Goal: Task Accomplishment & Management: Complete application form

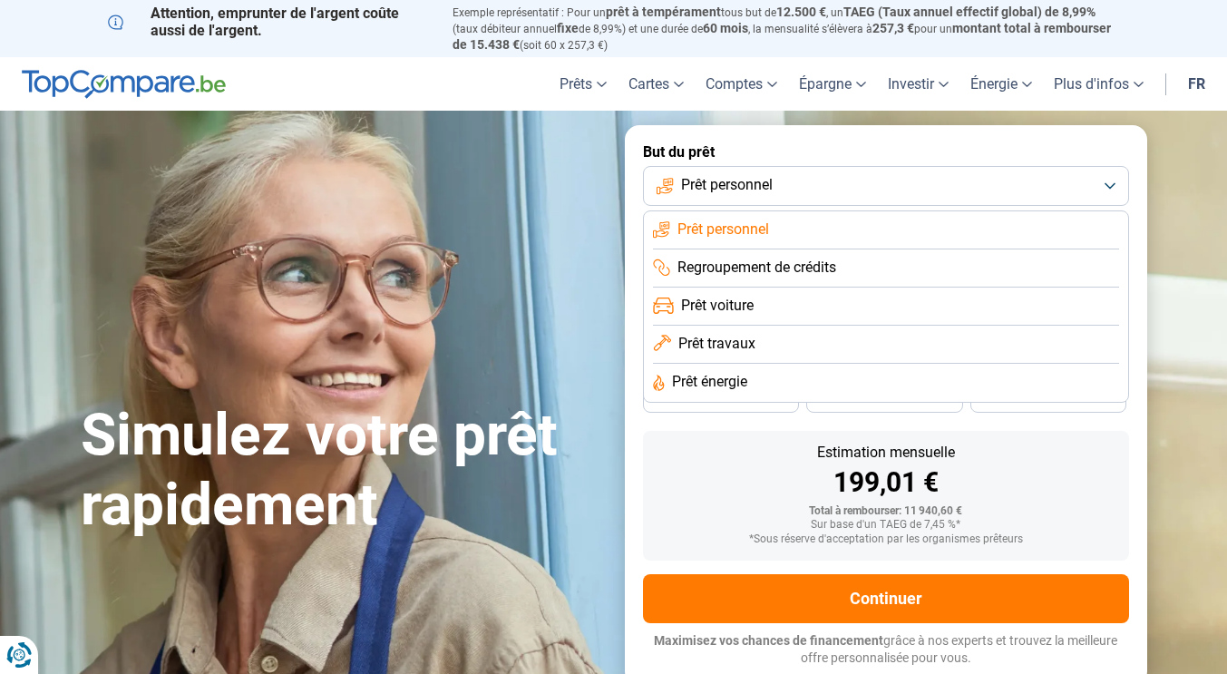
click at [777, 343] on li "Prêt travaux" at bounding box center [886, 345] width 466 height 38
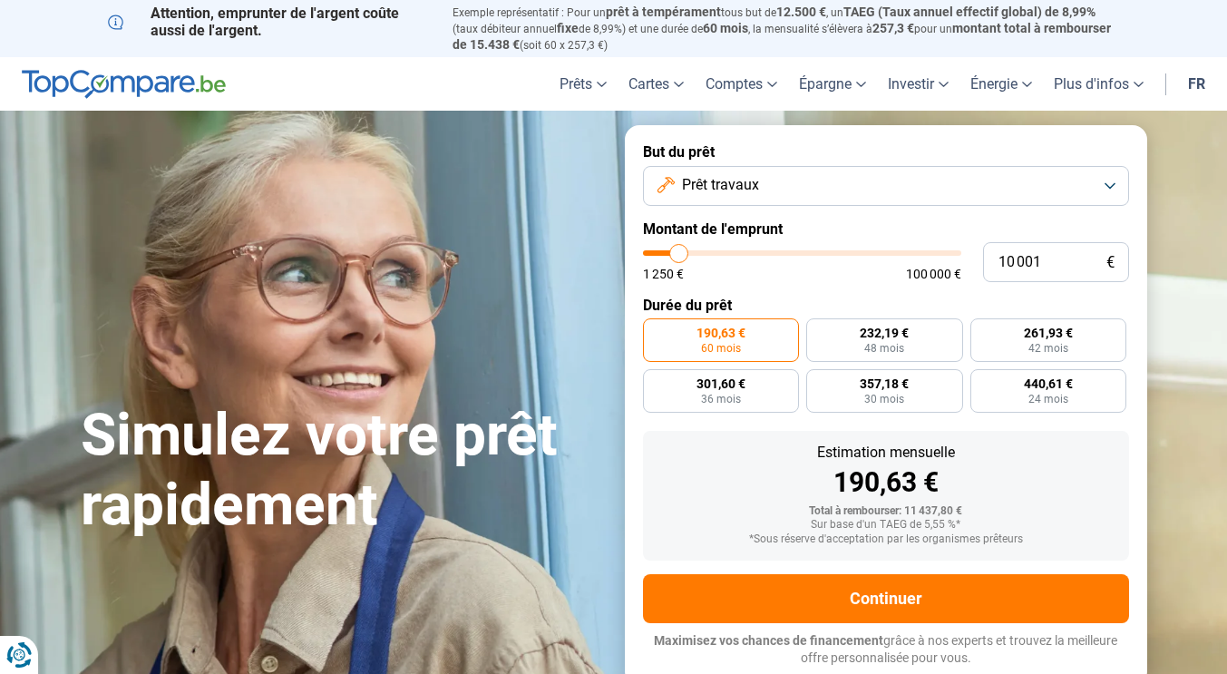
type input "10 500"
type input "10500"
type input "11 250"
type input "11250"
type input "12 000"
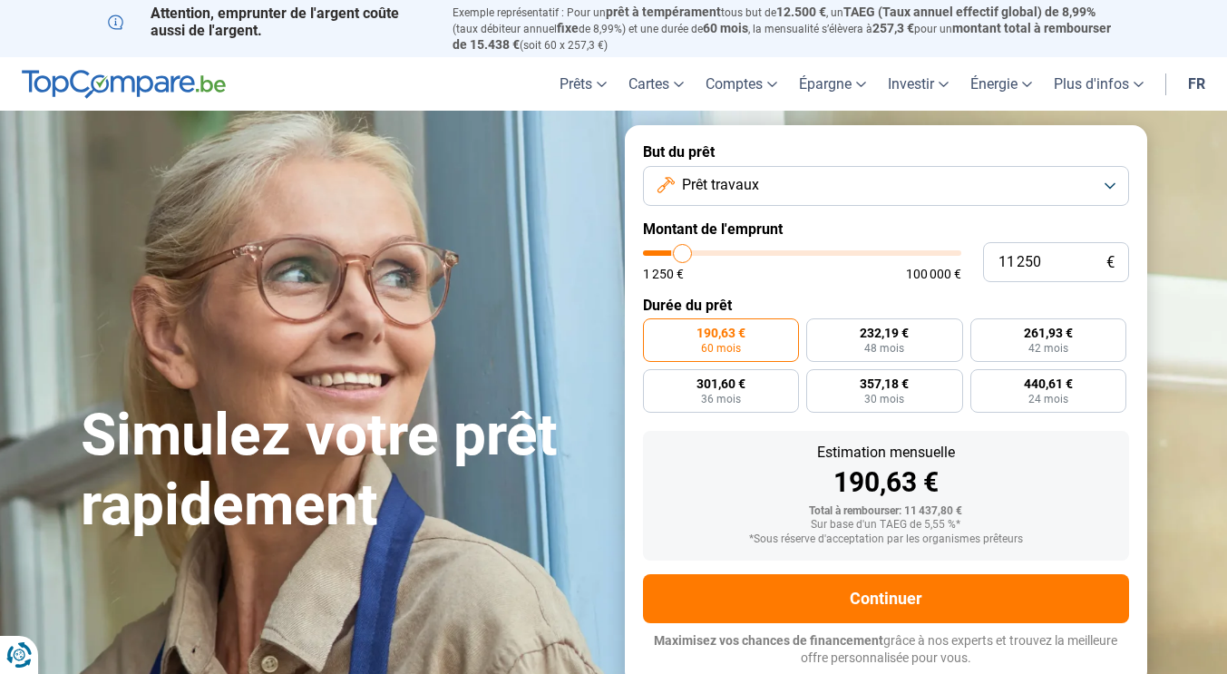
type input "12000"
type input "12 750"
type input "12750"
type input "13 750"
type input "13750"
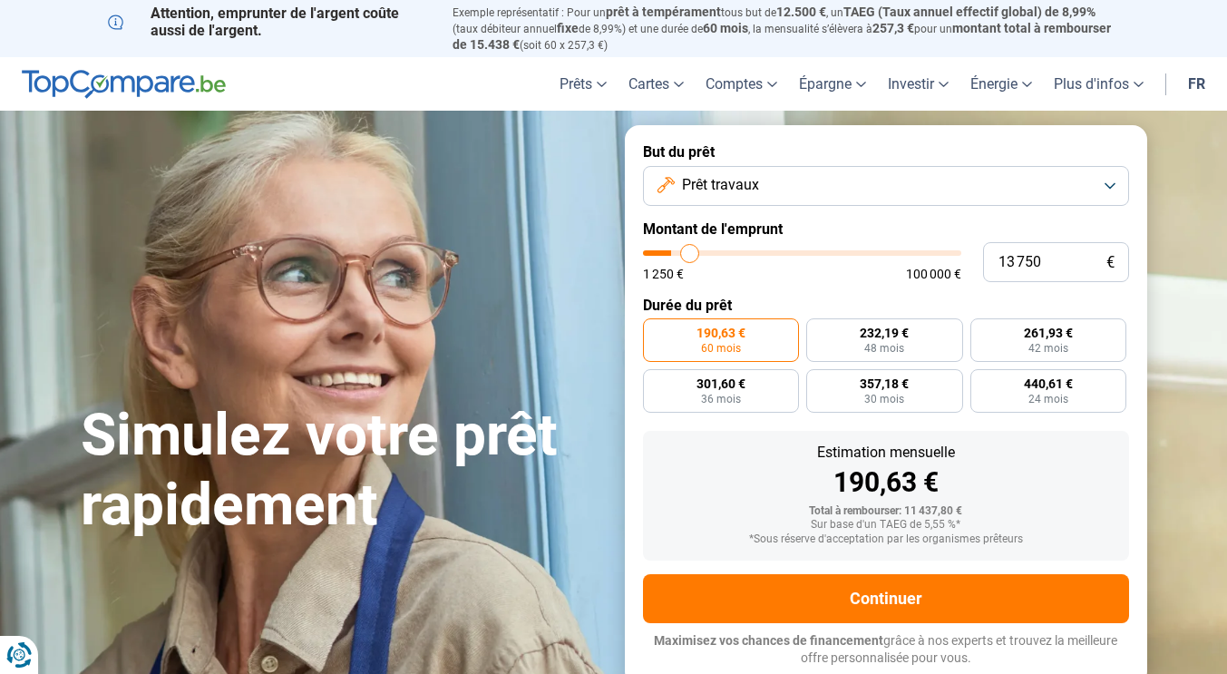
type input "14 250"
type input "14250"
type input "14 500"
type input "14500"
type input "14 750"
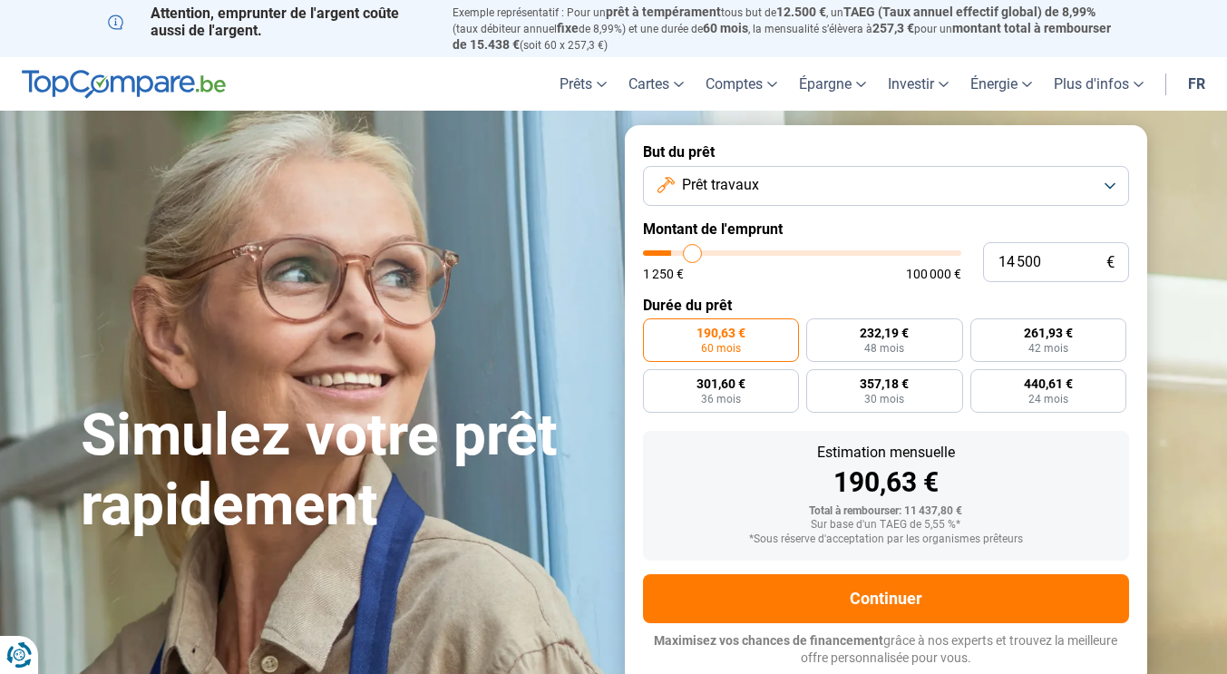
type input "14750"
type input "15 000"
type input "15000"
type input "15 500"
type input "15500"
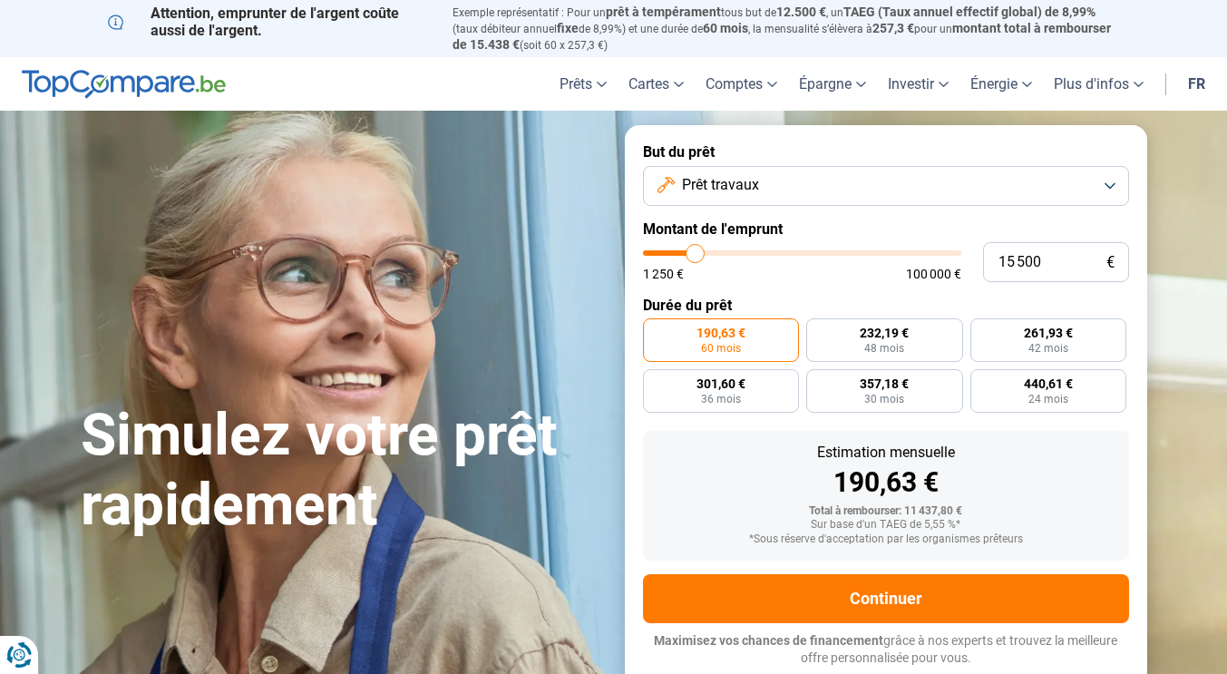
type input "15 750"
type input "15750"
type input "15 500"
type input "15500"
type input "15 250"
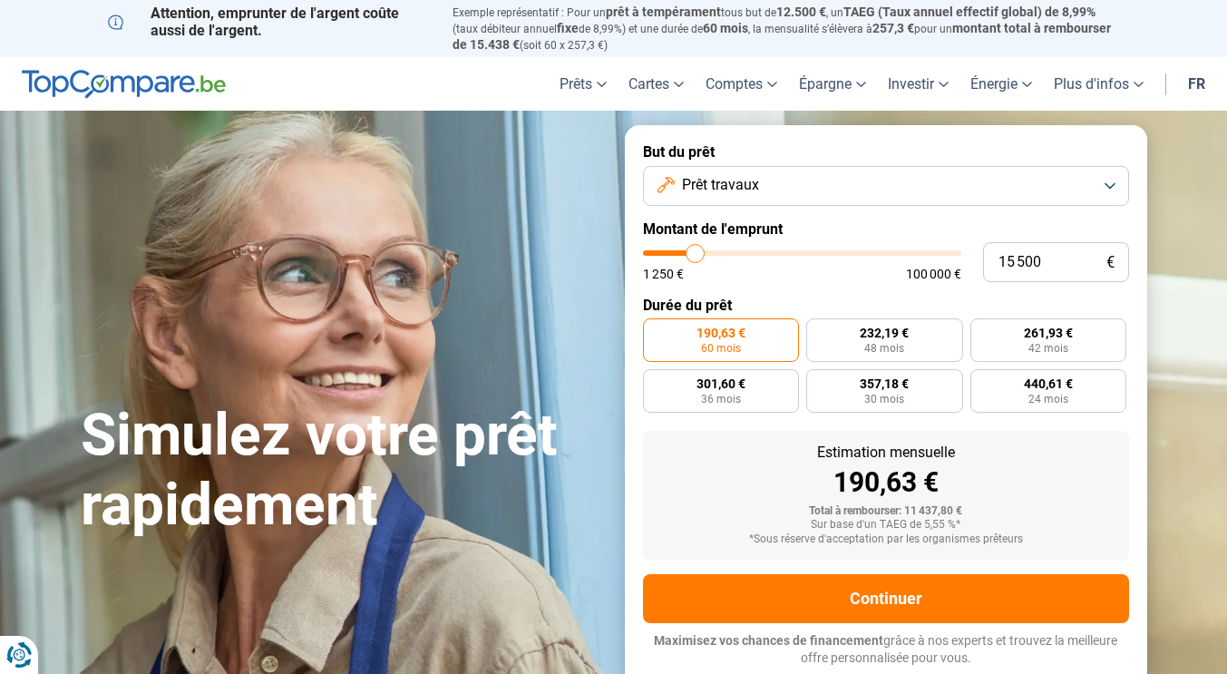
type input "15250"
type input "15 000"
drag, startPoint x: 678, startPoint y: 251, endPoint x: 694, endPoint y: 249, distance: 15.5
type input "15000"
click at [694, 250] on input "range" at bounding box center [802, 252] width 318 height 5
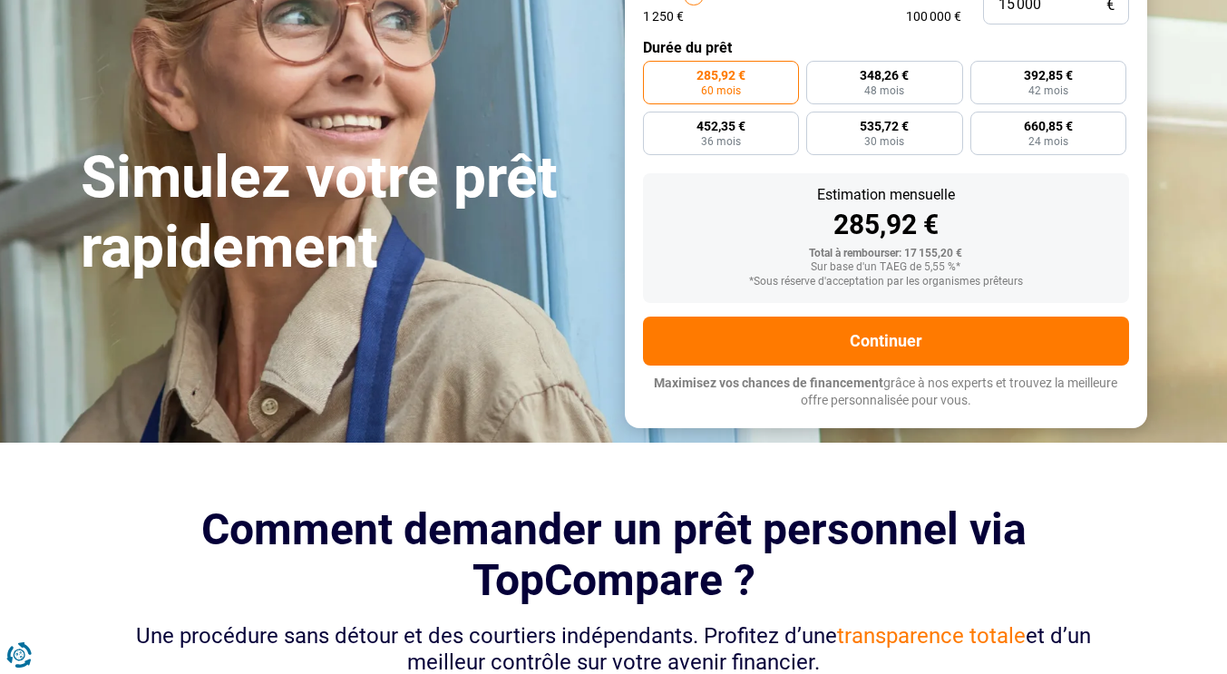
scroll to position [181, 0]
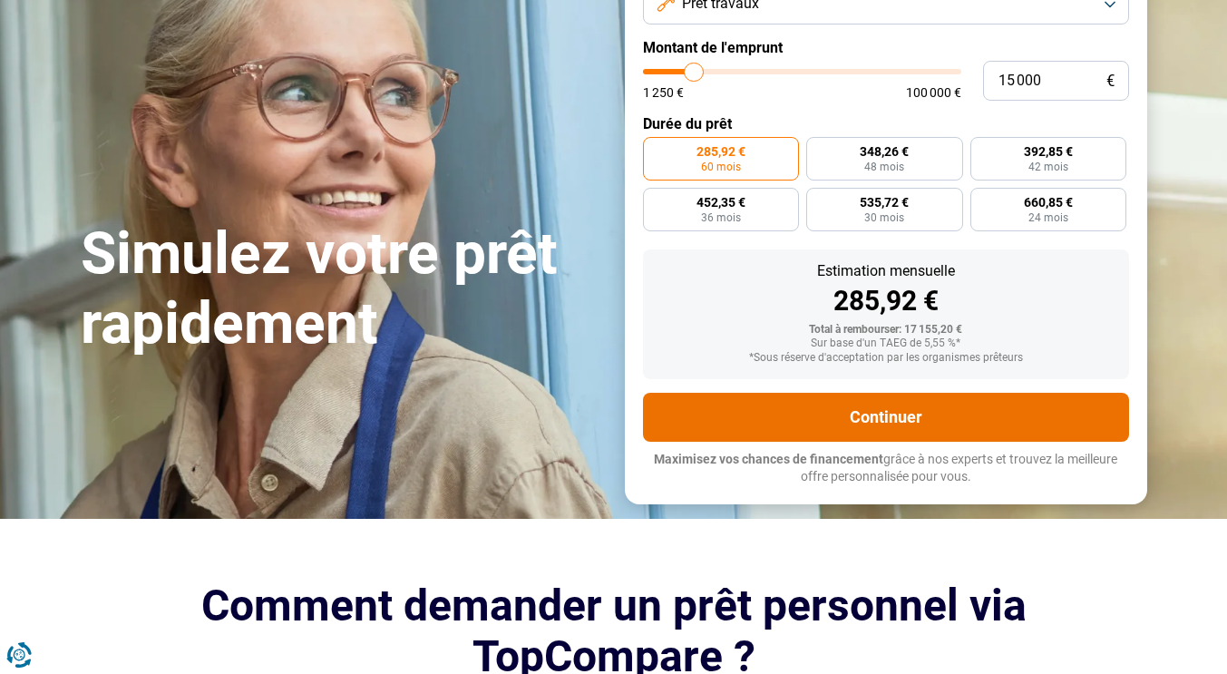
click at [916, 423] on button "Continuer" at bounding box center [886, 417] width 486 height 49
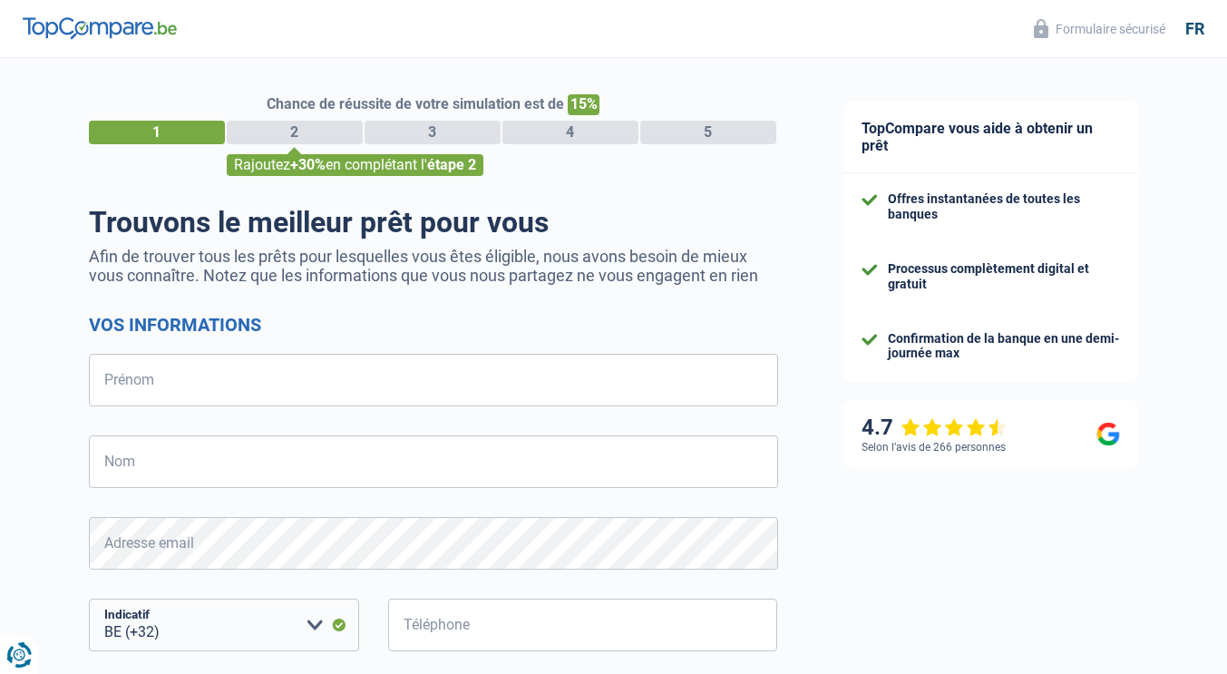
select select "32"
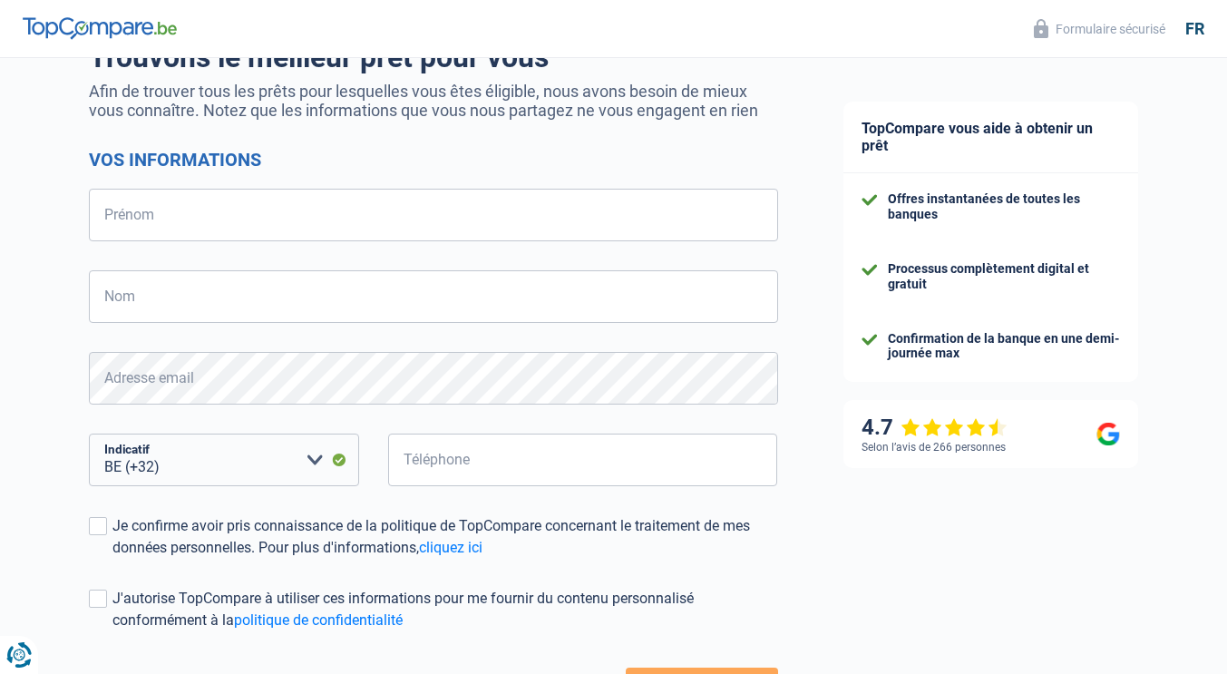
scroll to position [307, 0]
